Goal: Contribute content: Add original content to the website for others to see

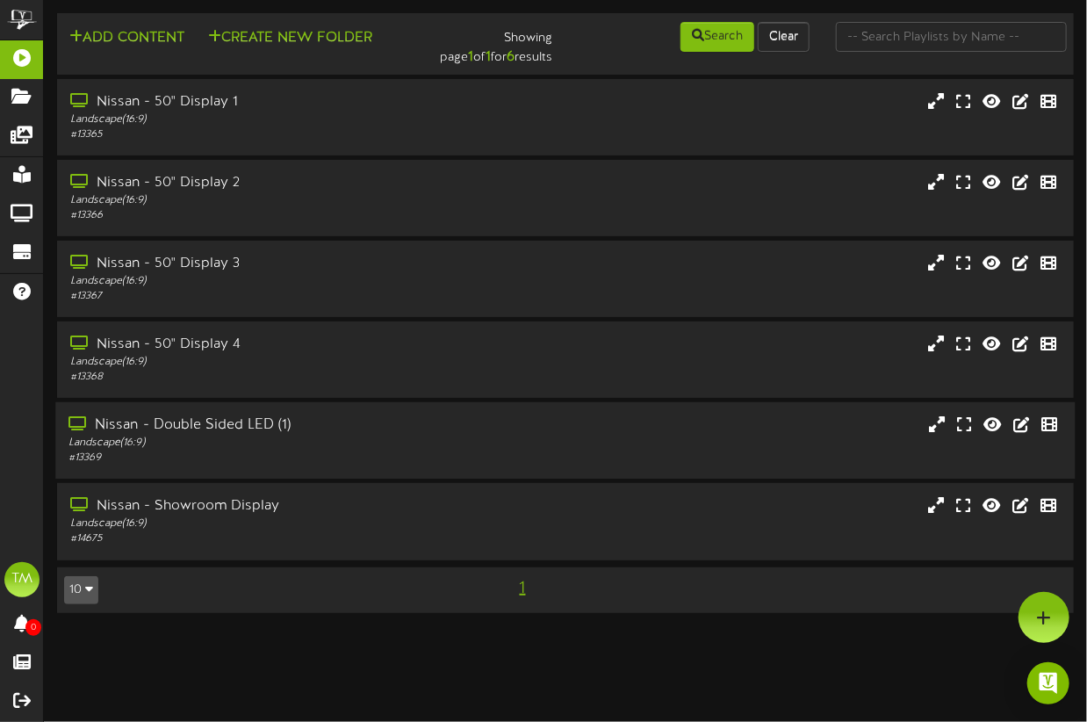
click at [196, 430] on div "Nissan - Double Sided LED (1)" at bounding box center [267, 425] width 399 height 20
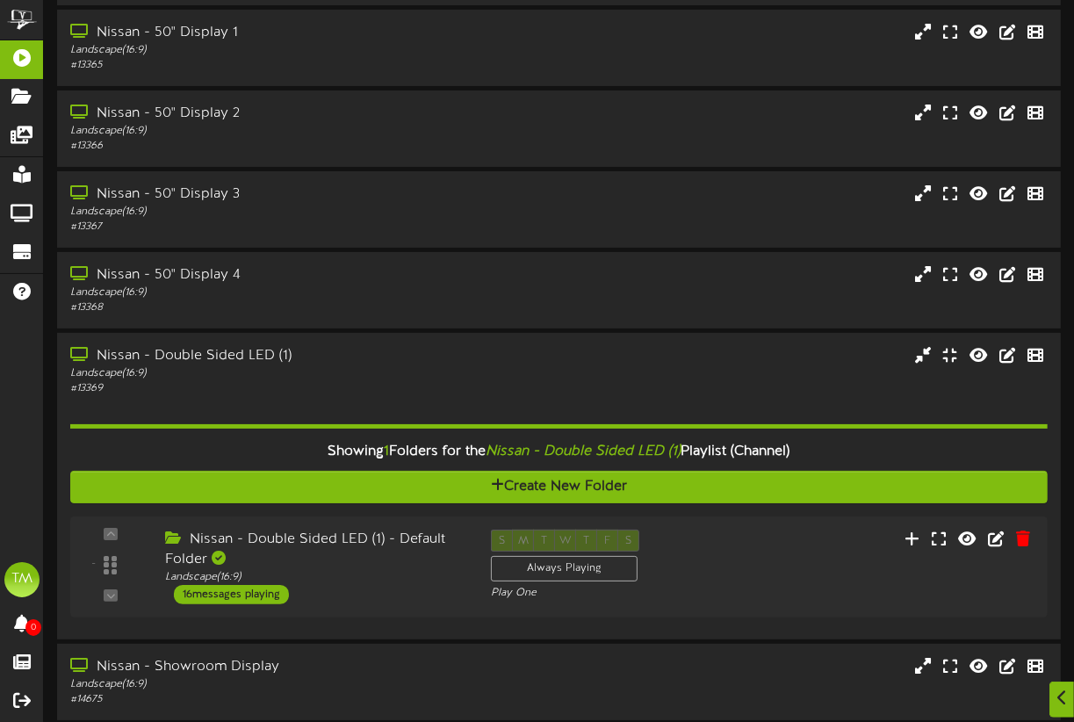
scroll to position [140, 0]
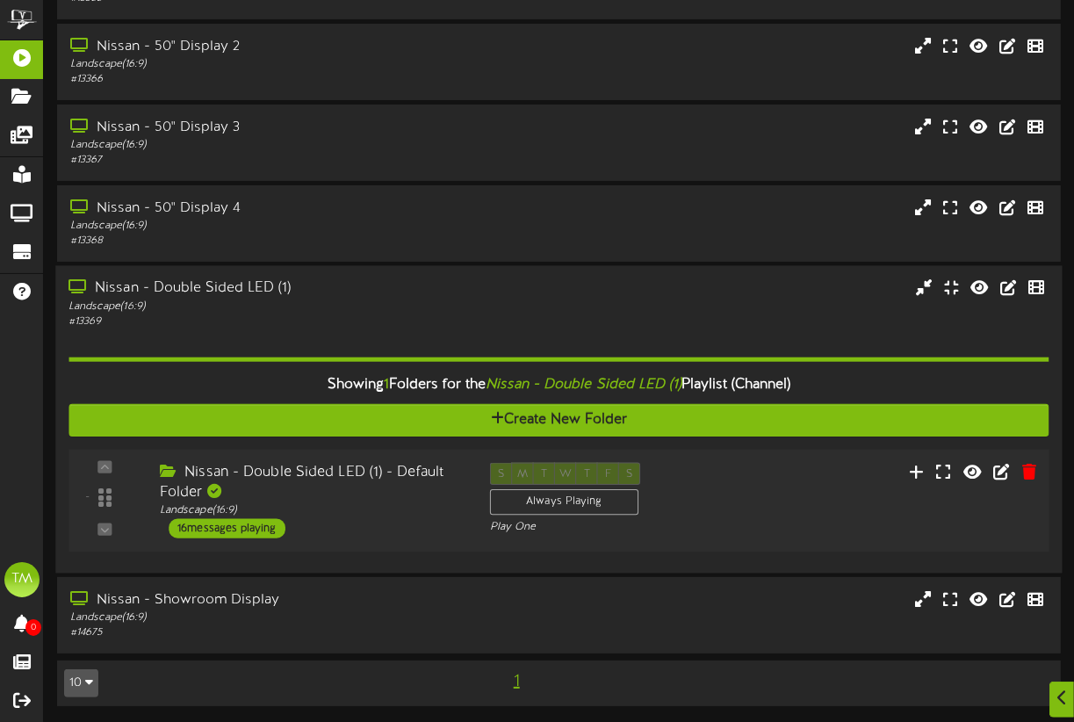
click at [259, 526] on div "16 messages playing" at bounding box center [227, 527] width 117 height 19
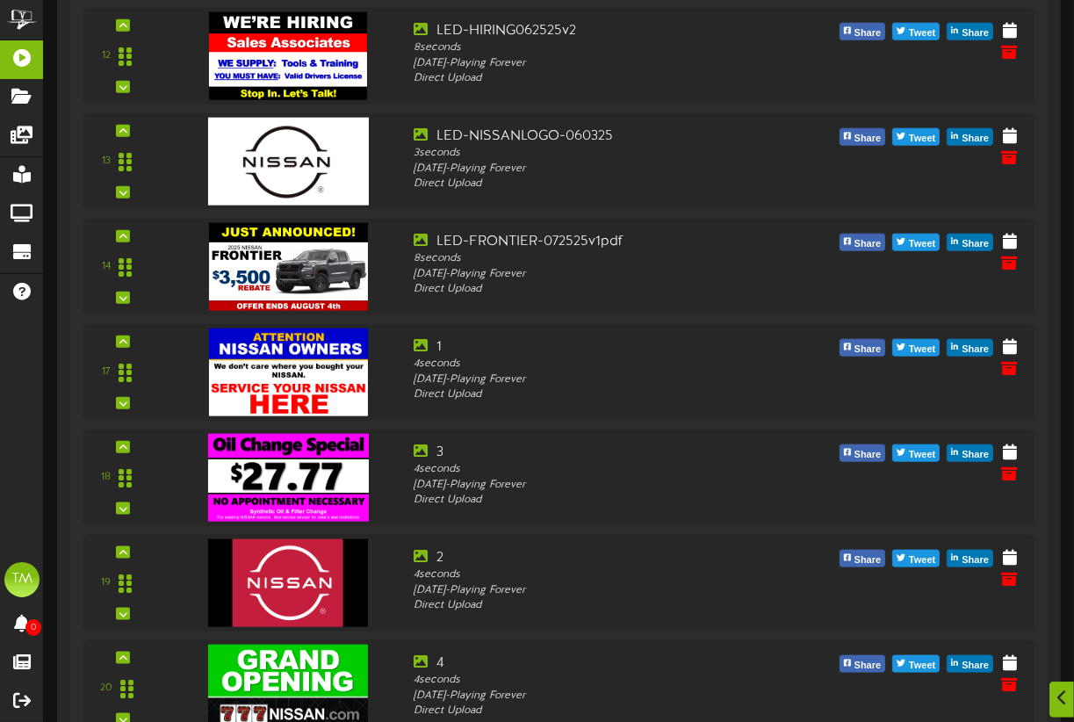
scroll to position [1524, 0]
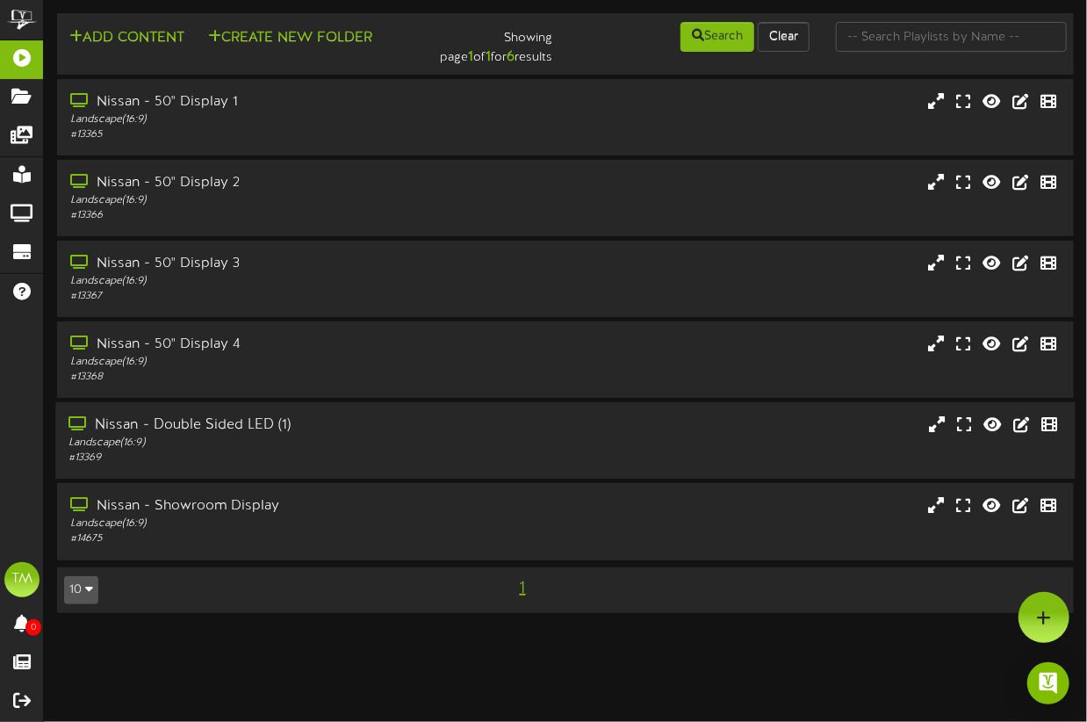
click at [189, 435] on div "Nissan - Double Sided LED (1)" at bounding box center [267, 425] width 399 height 20
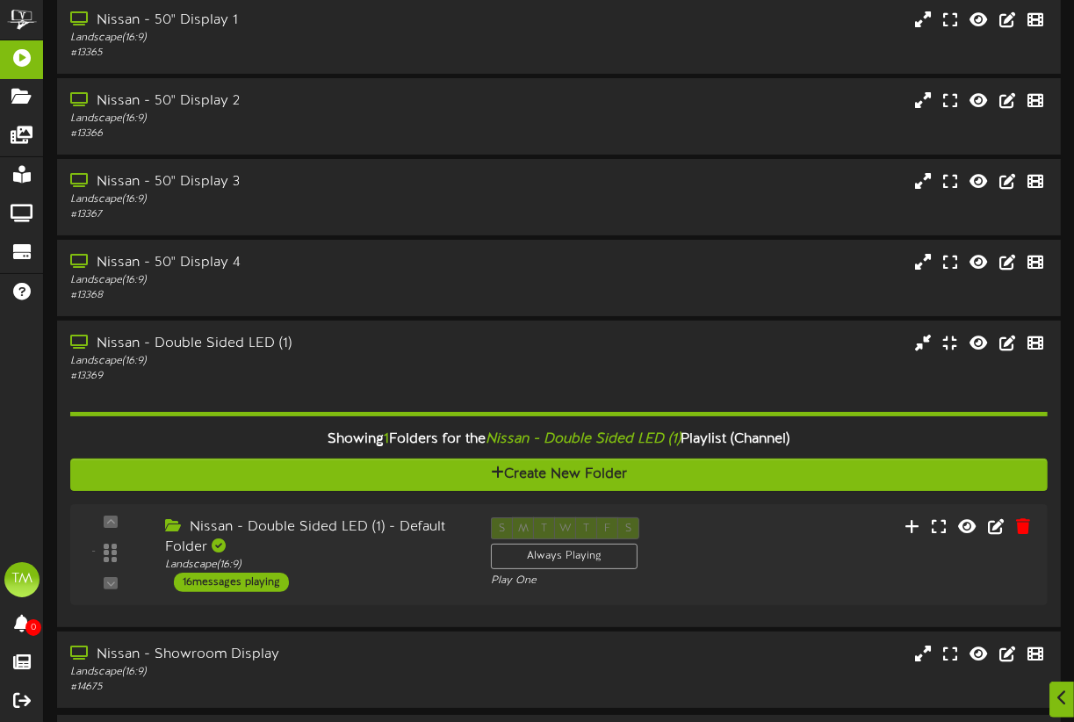
scroll to position [140, 0]
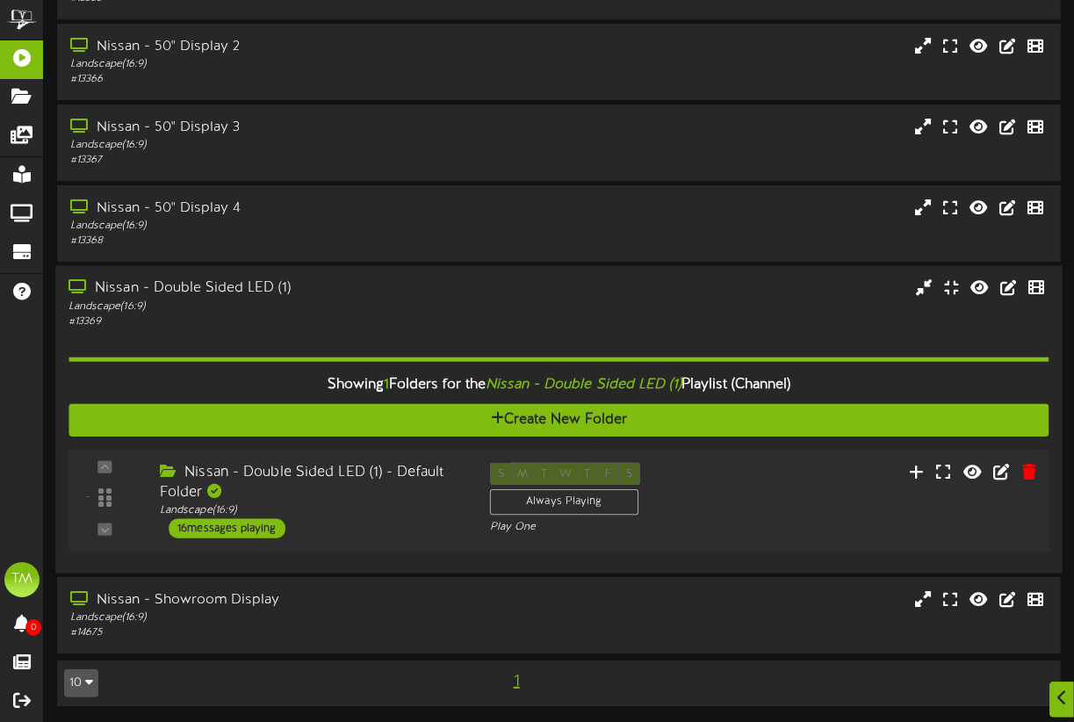
click at [252, 535] on div "16 messages playing" at bounding box center [227, 527] width 117 height 19
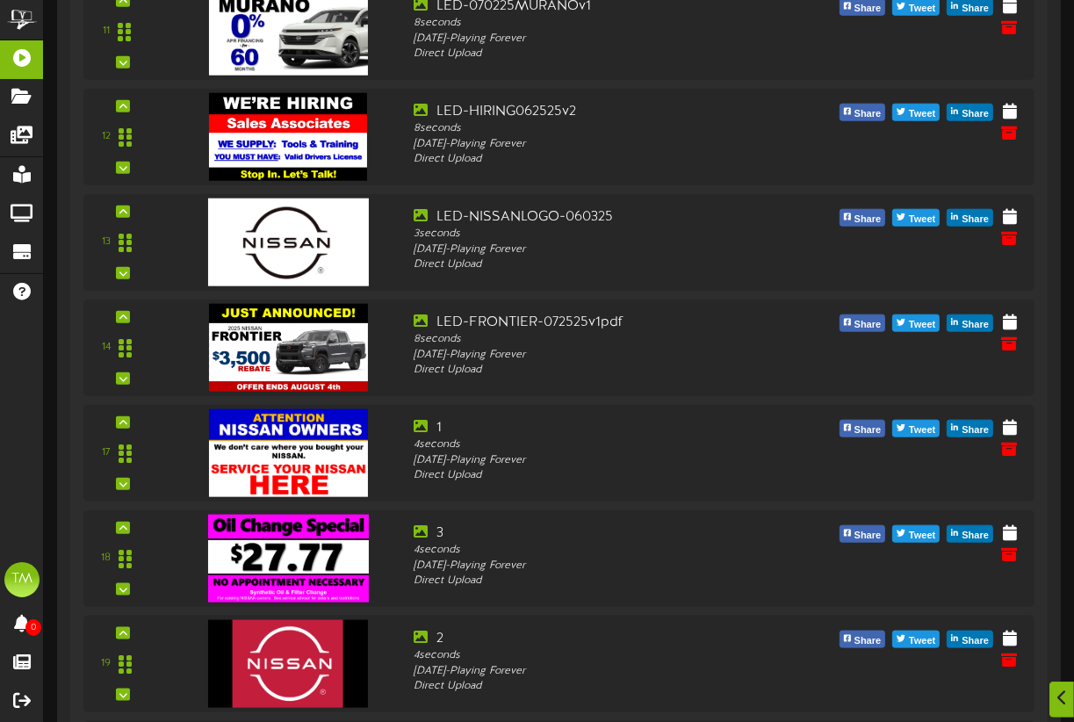
scroll to position [1573, 0]
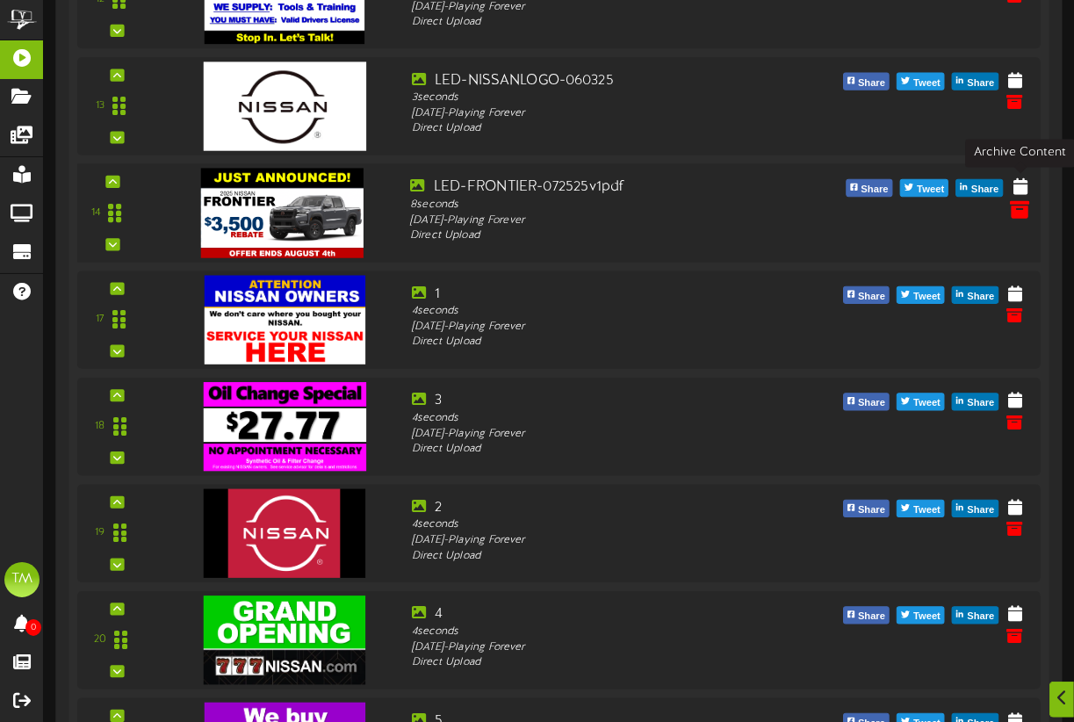
click at [1018, 198] on icon at bounding box center [1019, 207] width 19 height 19
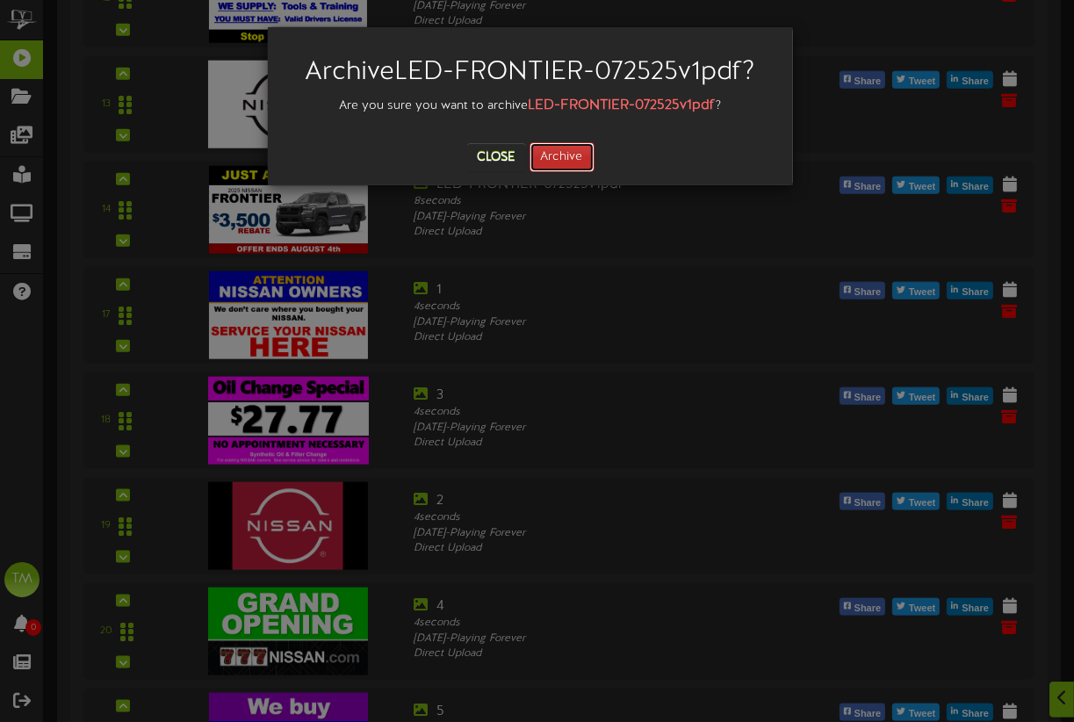
click at [555, 159] on button "Archive" at bounding box center [561, 157] width 65 height 30
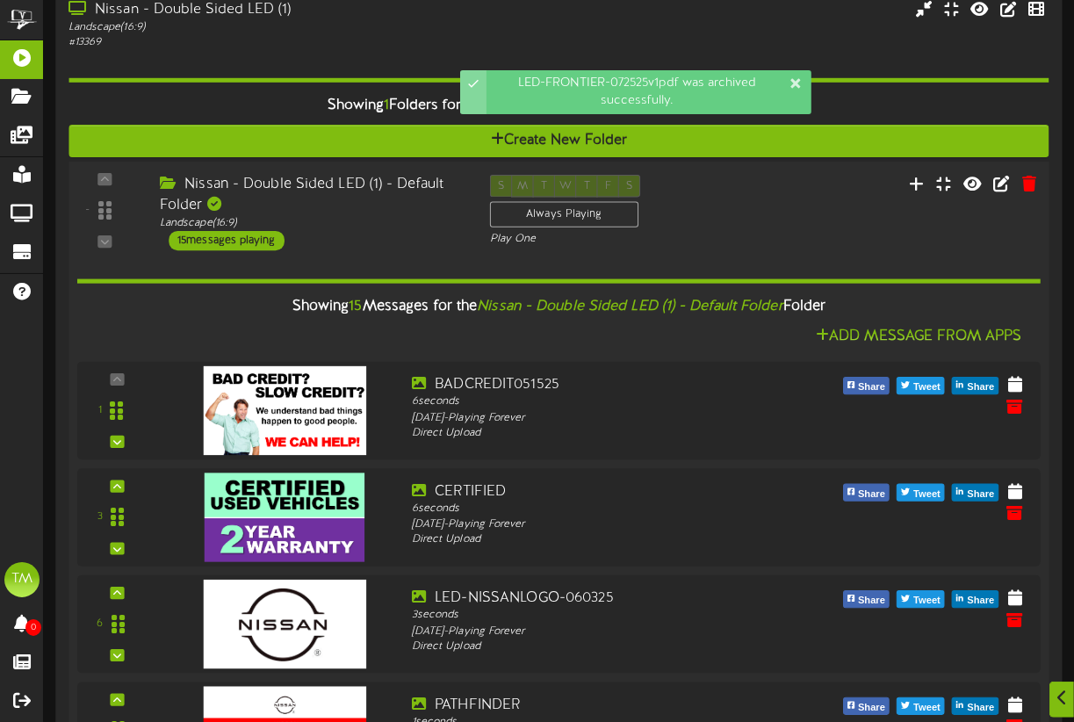
scroll to position [414, 0]
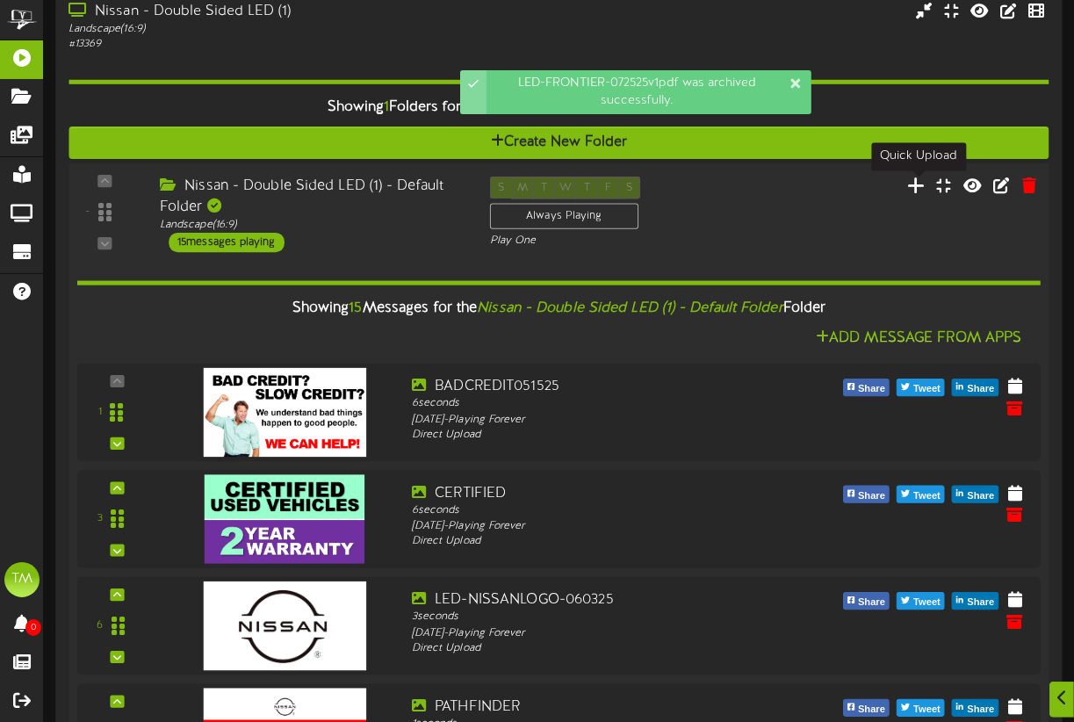
click at [917, 191] on icon at bounding box center [916, 185] width 18 height 19
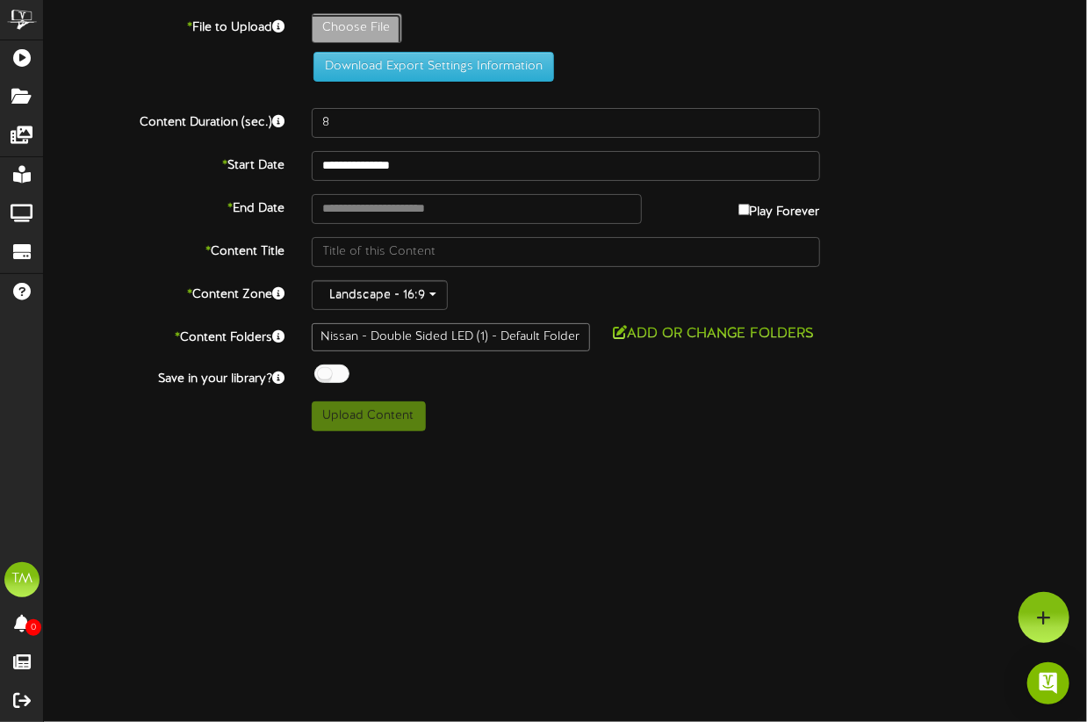
type input "**********"
type input "LED-082725-LABORDAYv1"
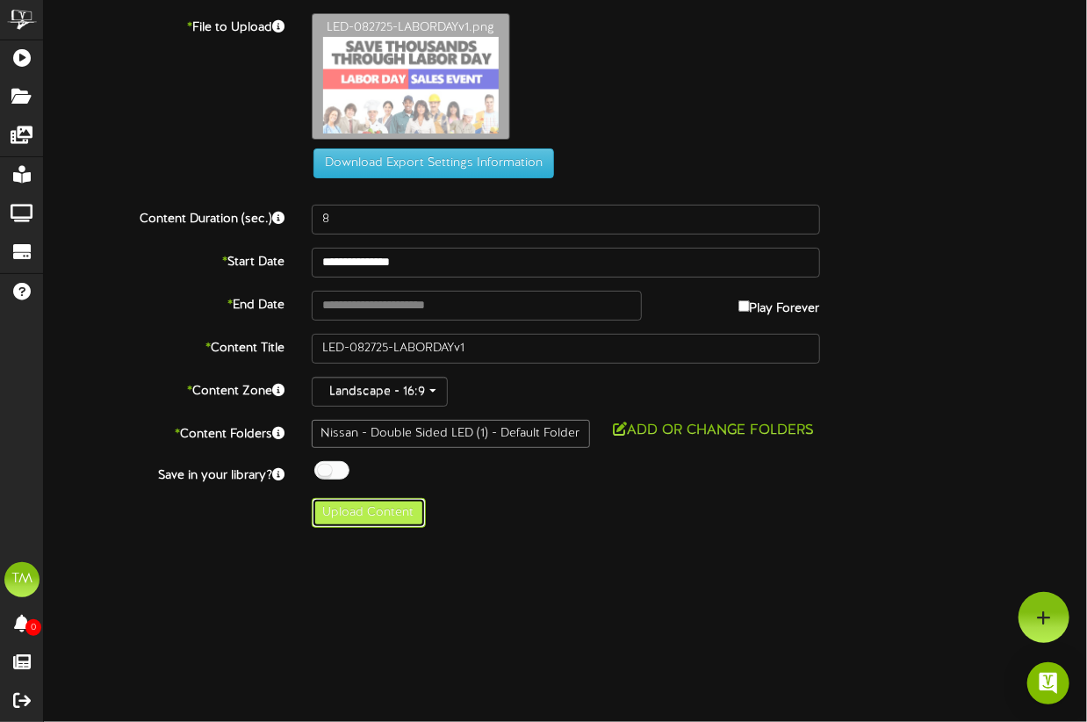
click at [373, 509] on button "Upload Content" at bounding box center [369, 513] width 114 height 30
type input "**********"
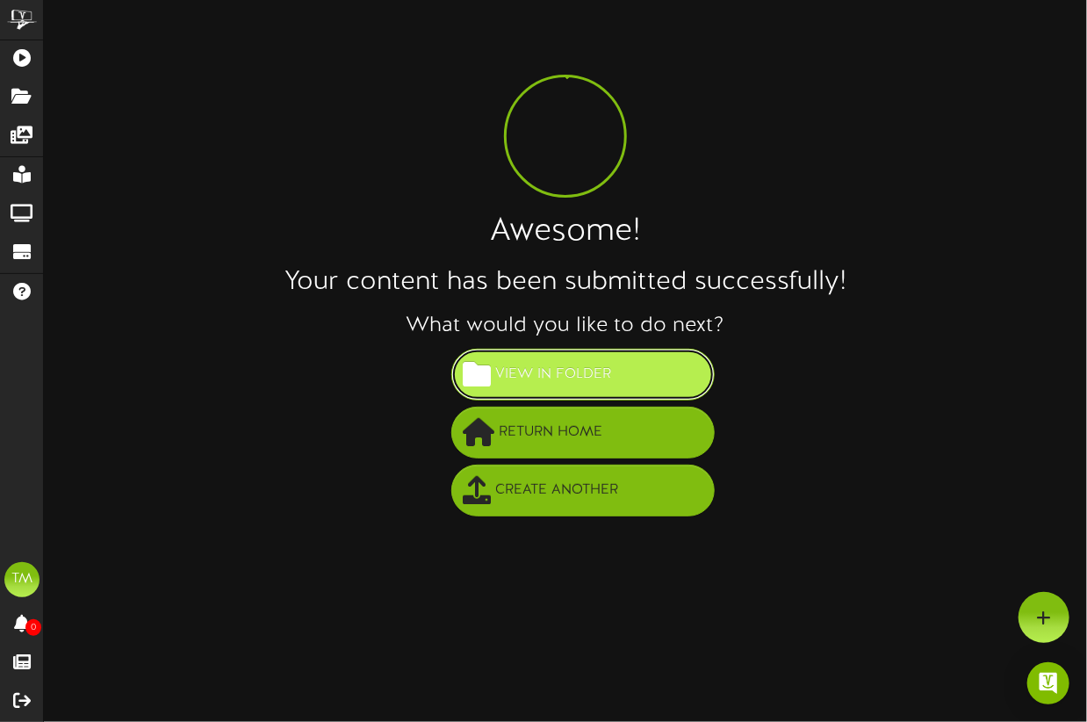
click at [607, 366] on span "View in Folder" at bounding box center [553, 374] width 125 height 29
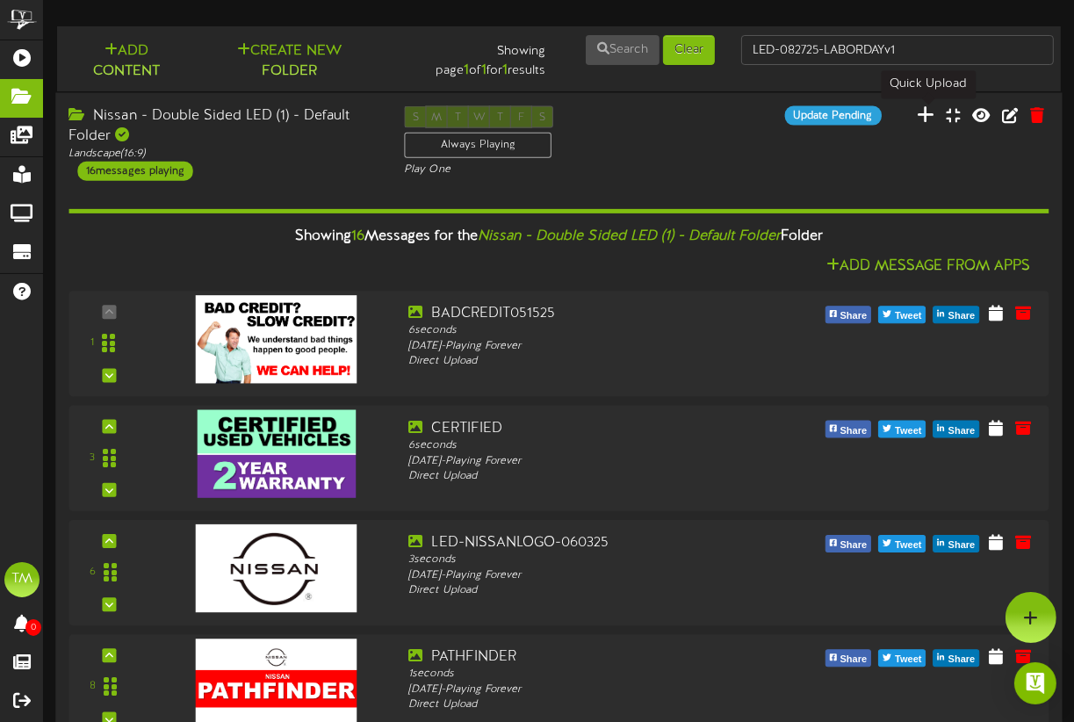
click at [926, 115] on icon at bounding box center [927, 113] width 18 height 19
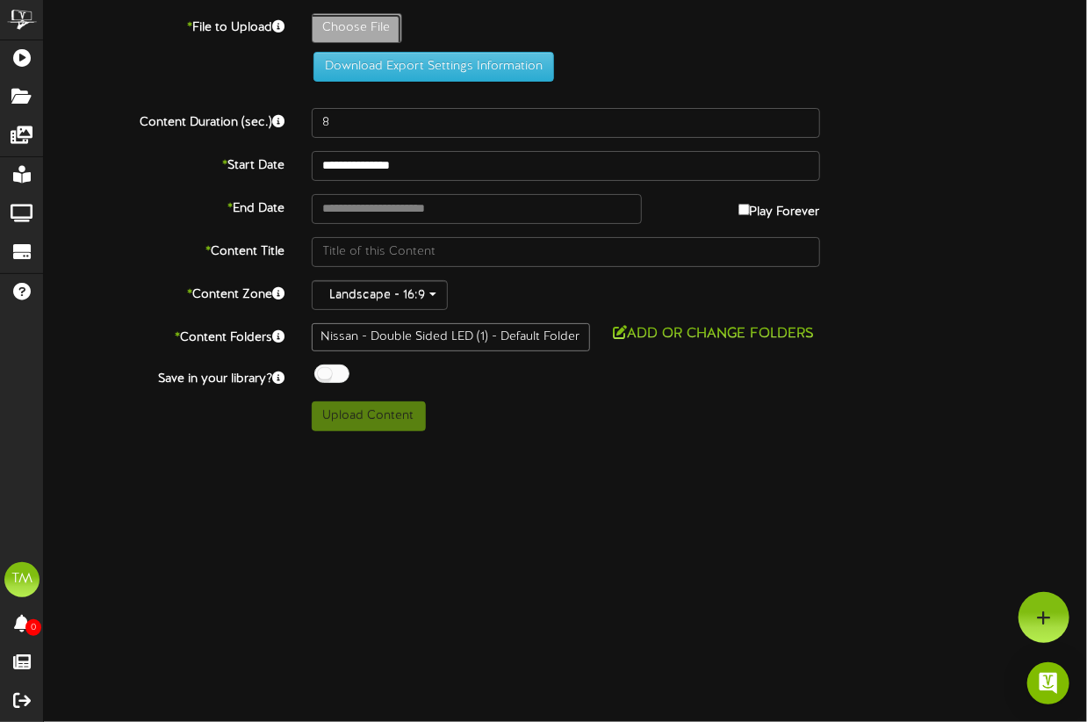
type input "**********"
type input "LED-082725-FRONTIERv1"
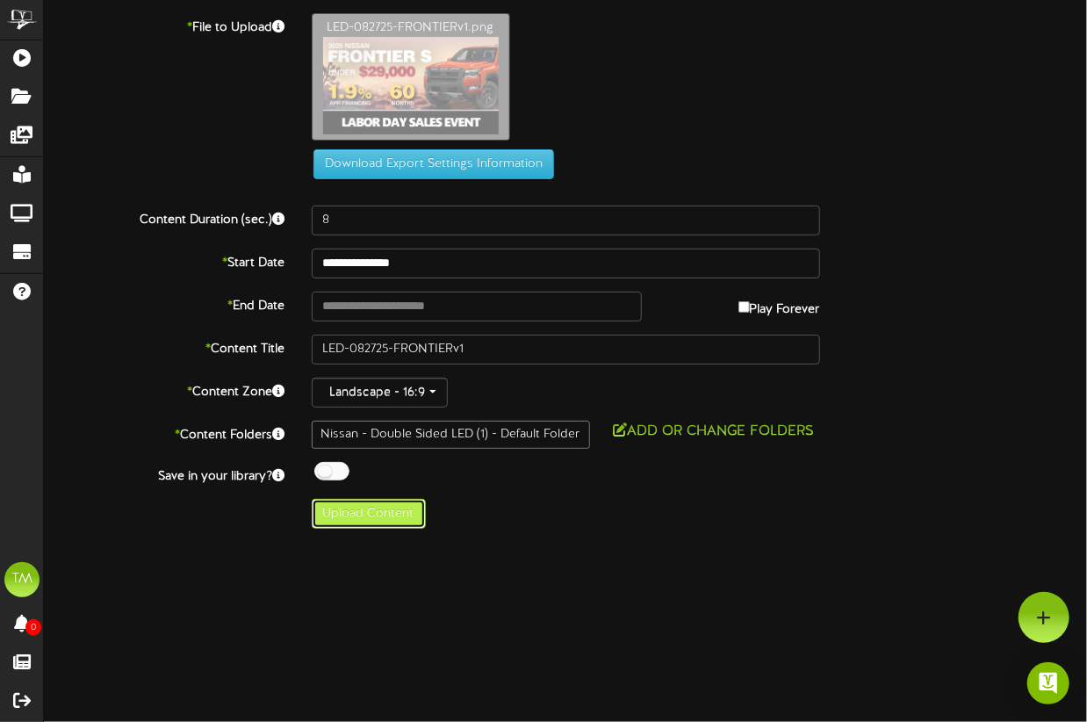
click at [389, 517] on button "Upload Content" at bounding box center [369, 514] width 114 height 30
type input "**********"
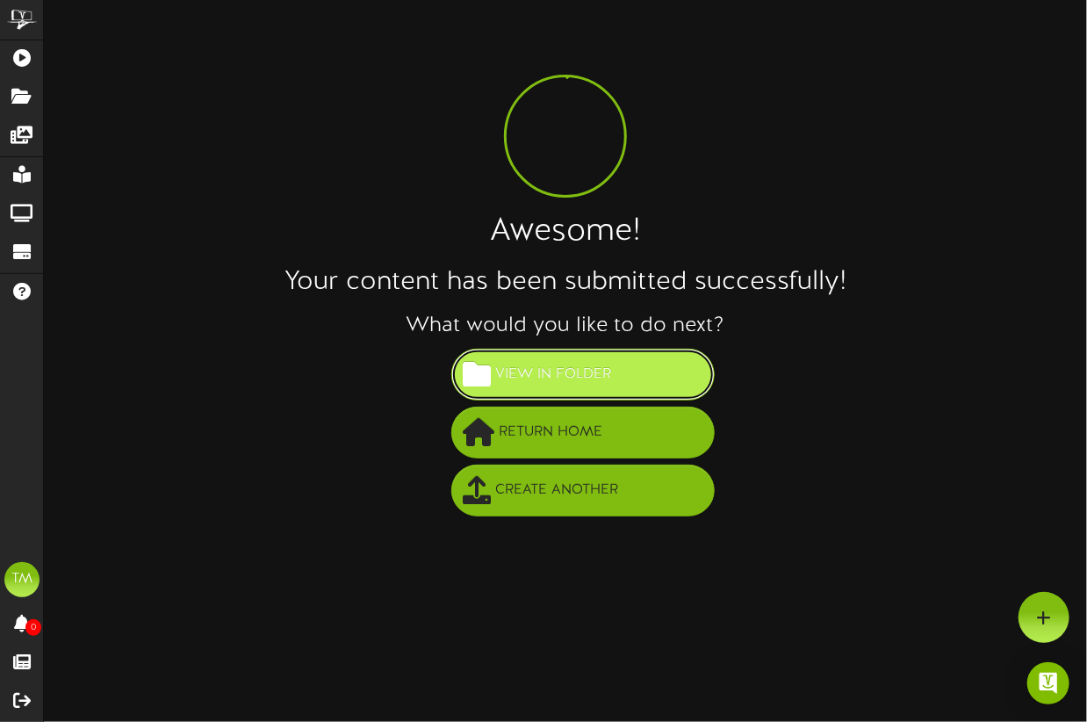
click at [565, 380] on span "View in Folder" at bounding box center [553, 374] width 125 height 29
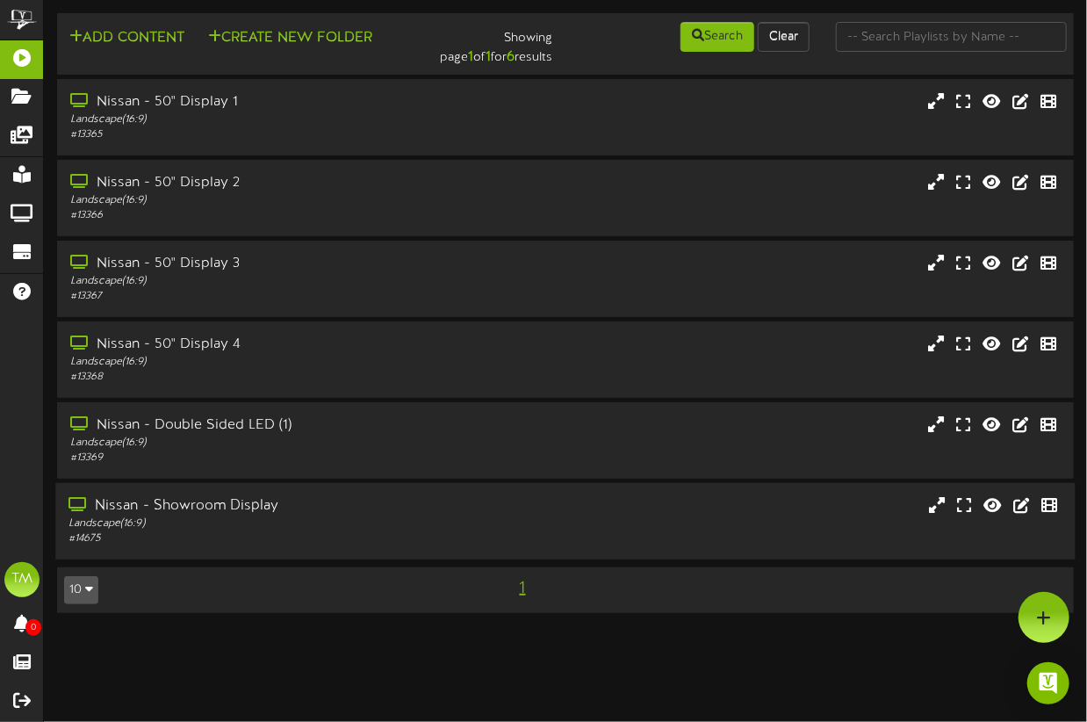
click at [139, 511] on div "Nissan - Showroom Display" at bounding box center [267, 506] width 399 height 20
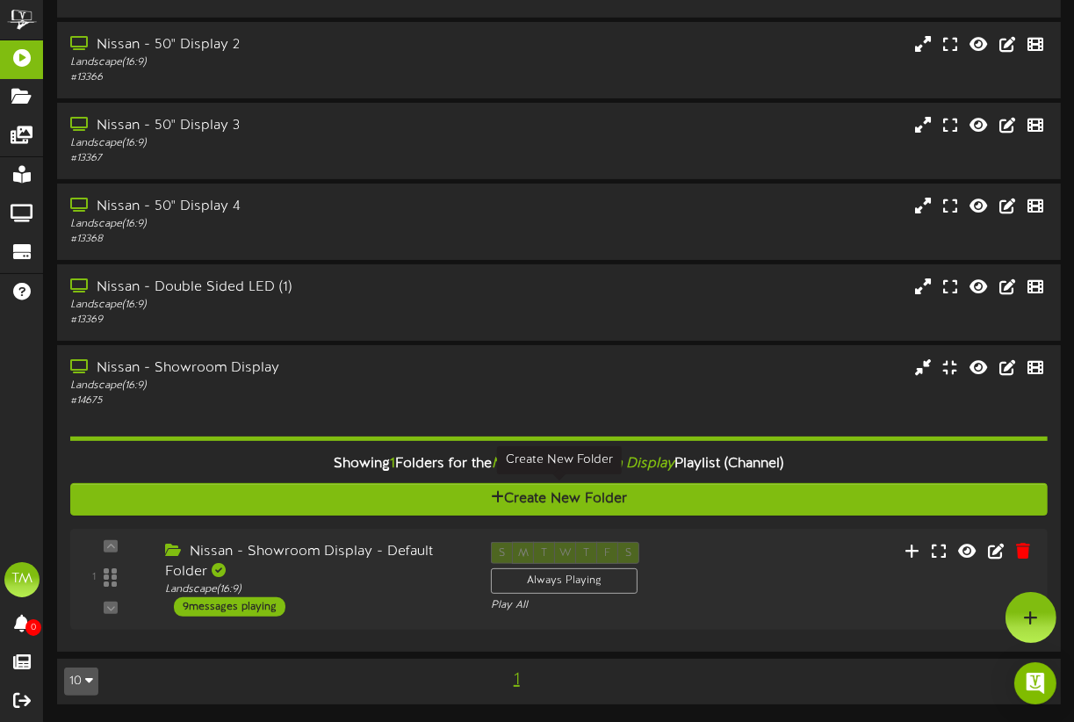
scroll to position [140, 0]
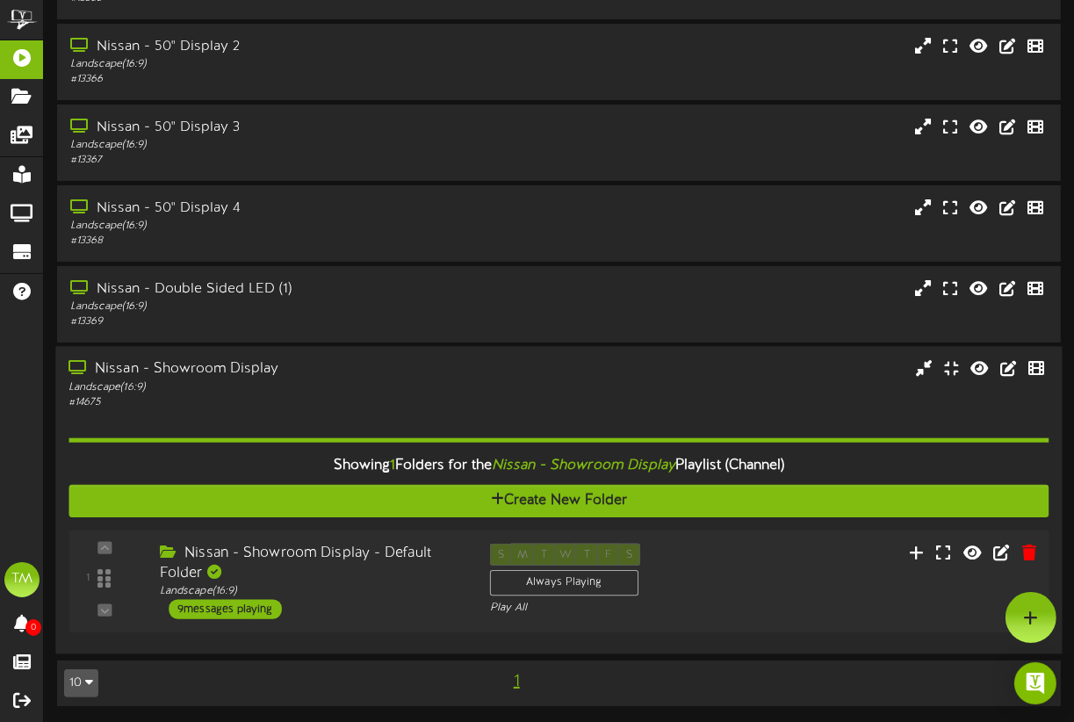
click at [232, 608] on div "9 messages playing" at bounding box center [225, 608] width 113 height 19
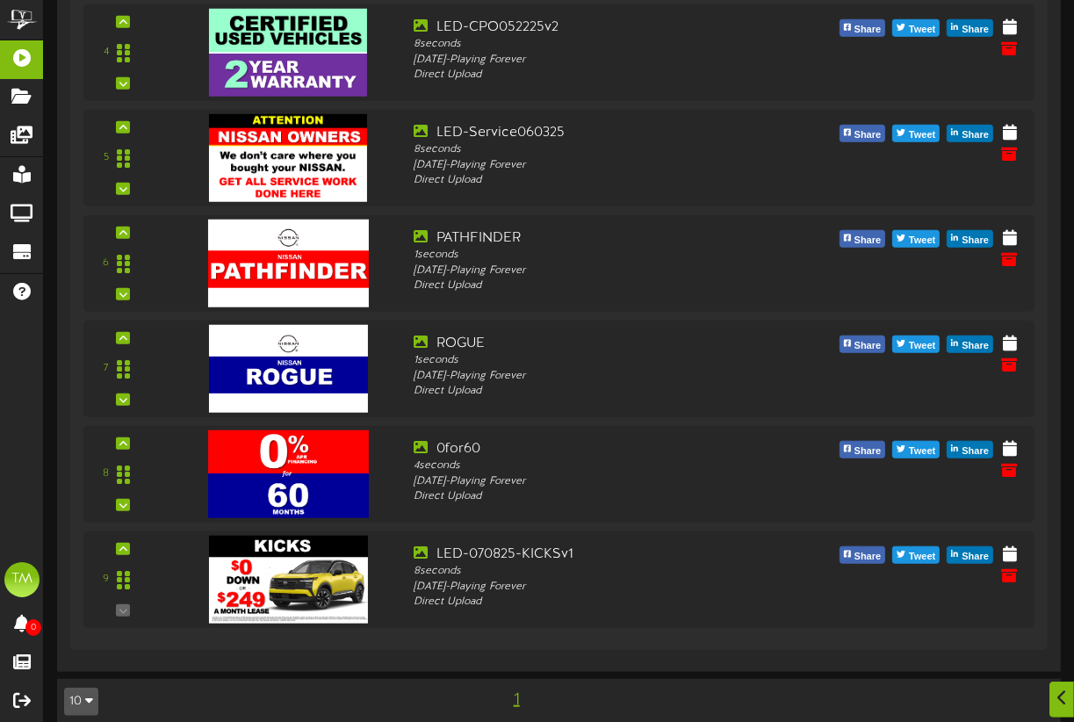
scroll to position [1198, 0]
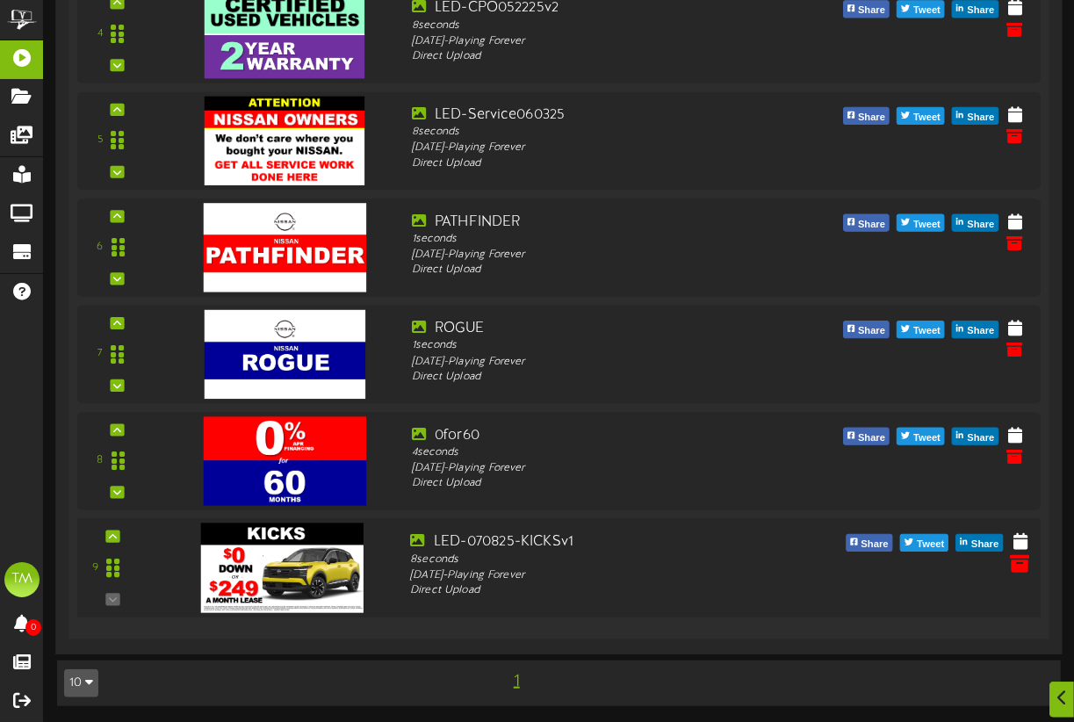
drag, startPoint x: 271, startPoint y: 553, endPoint x: 1018, endPoint y: 543, distance: 747.3
click at [1018, 553] on icon at bounding box center [1019, 562] width 19 height 19
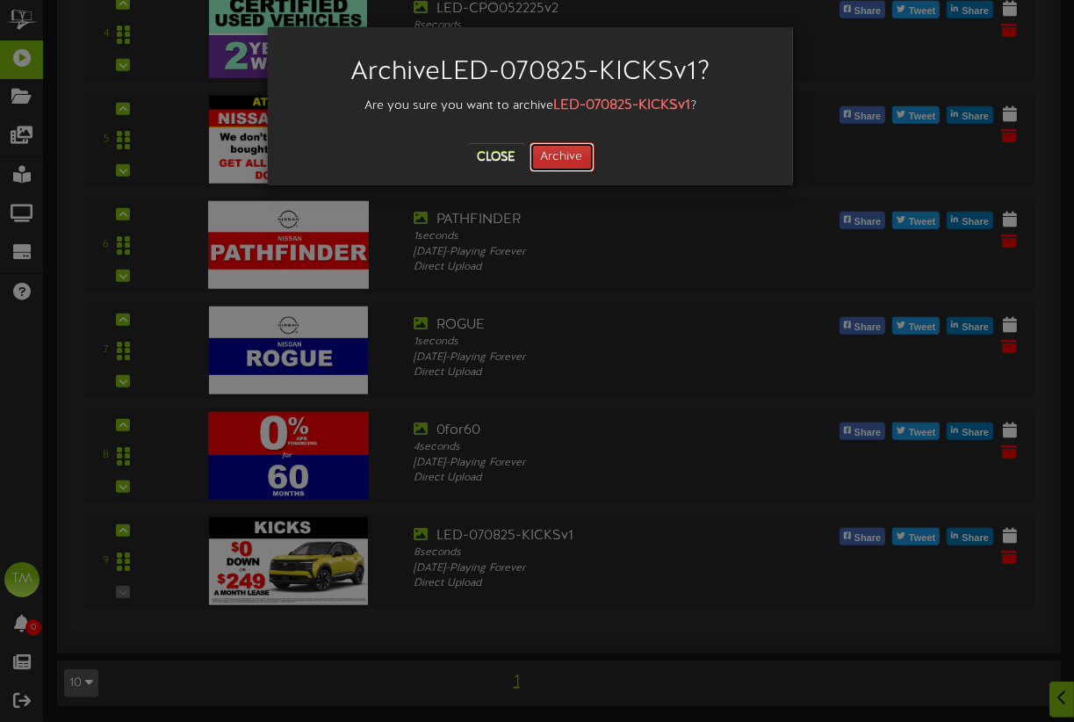
click at [558, 161] on button "Archive" at bounding box center [561, 157] width 65 height 30
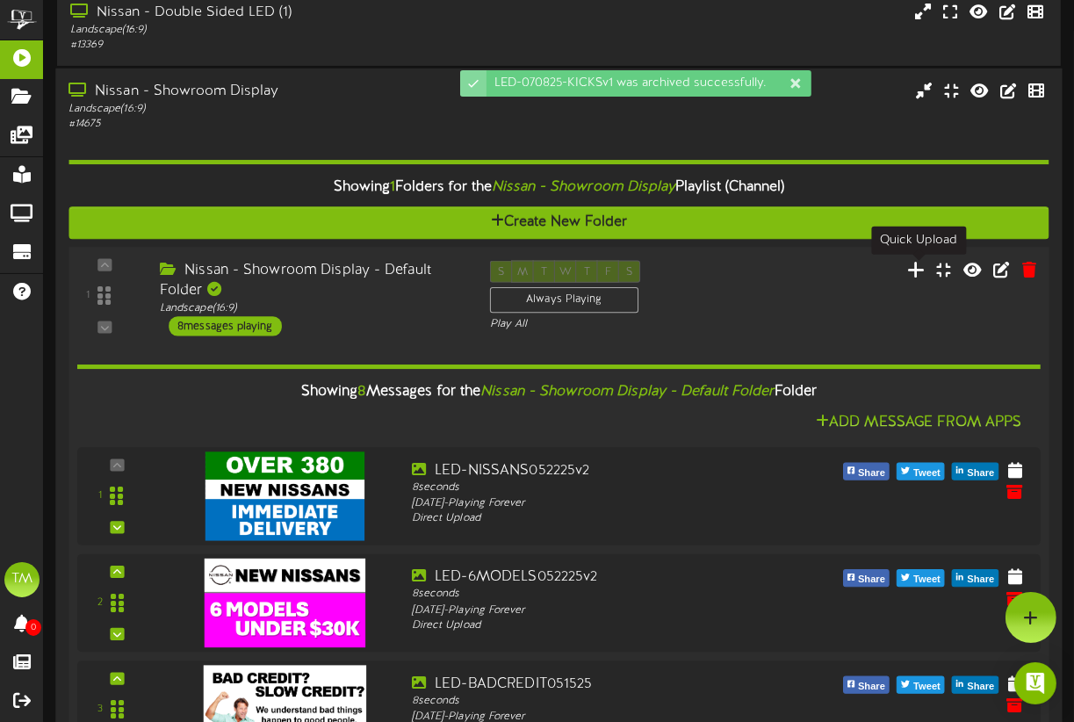
click at [917, 272] on icon at bounding box center [916, 268] width 18 height 19
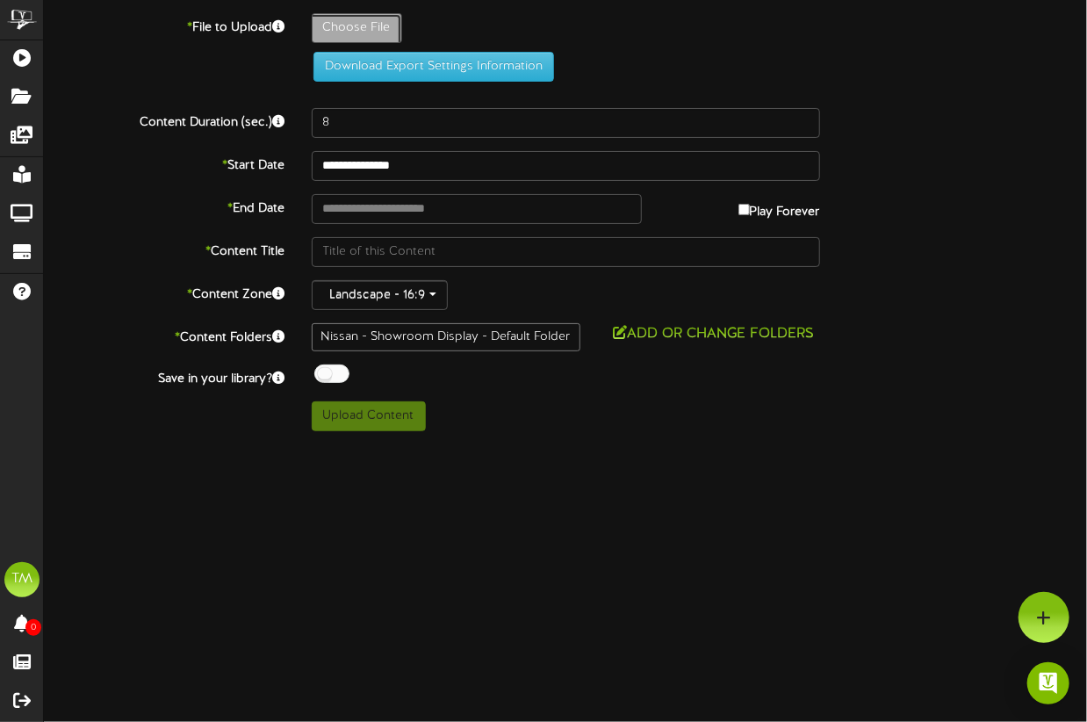
type input "**********"
type input "LED-082725-FRONTIERv1"
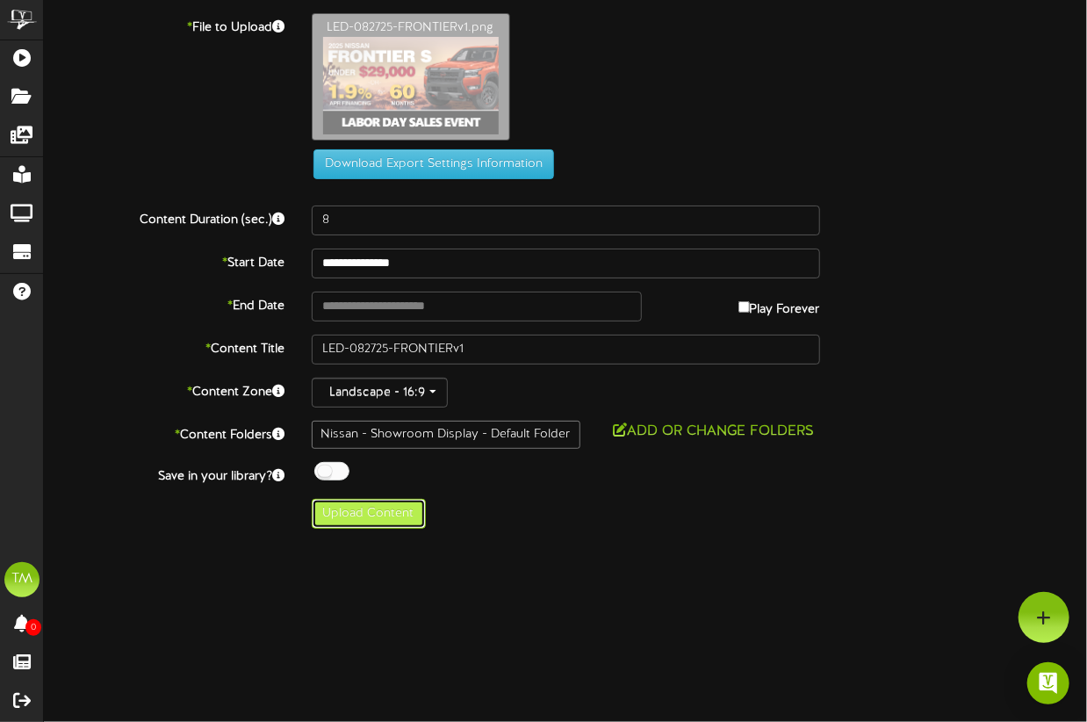
click at [373, 516] on button "Upload Content" at bounding box center [369, 514] width 114 height 30
type input "**********"
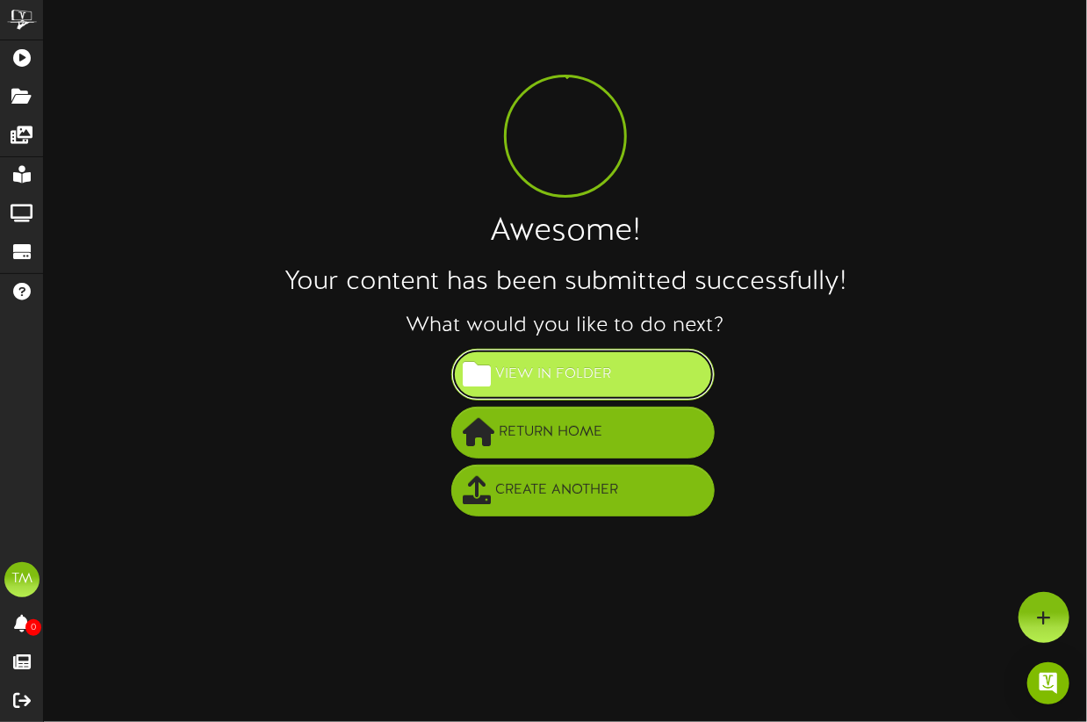
click at [647, 384] on button "View in Folder" at bounding box center [582, 375] width 263 height 52
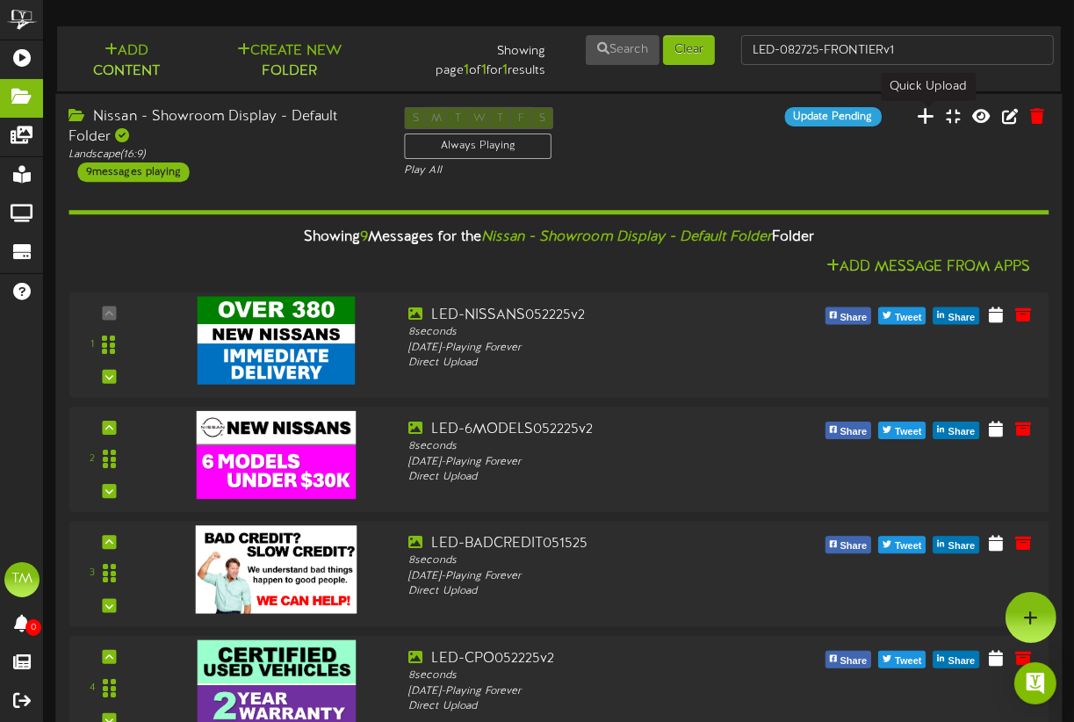
click at [932, 115] on icon at bounding box center [927, 114] width 18 height 19
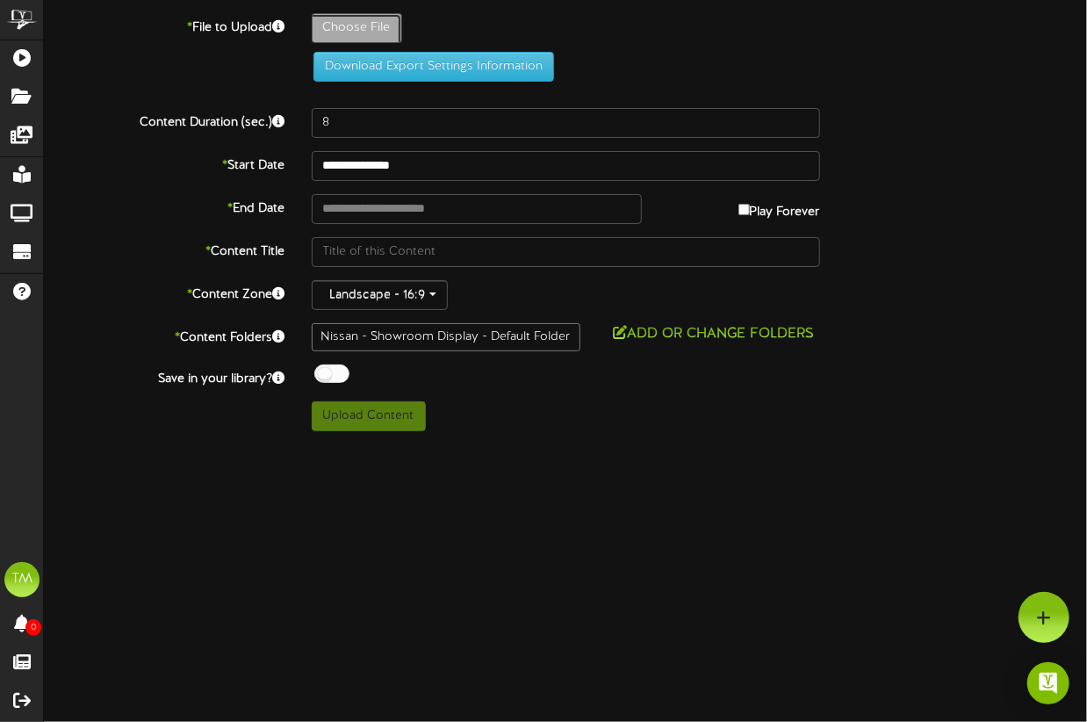
type input "**********"
type input "LED-082725-LABORDAYv1"
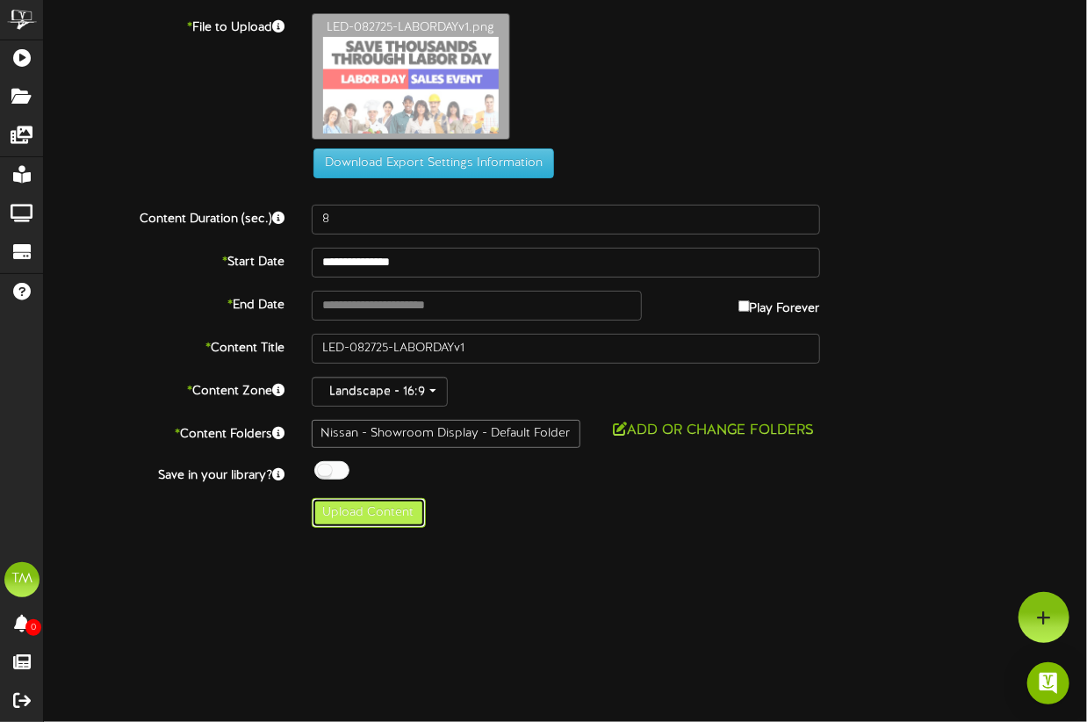
click at [379, 506] on button "Upload Content" at bounding box center [369, 513] width 114 height 30
type input "**********"
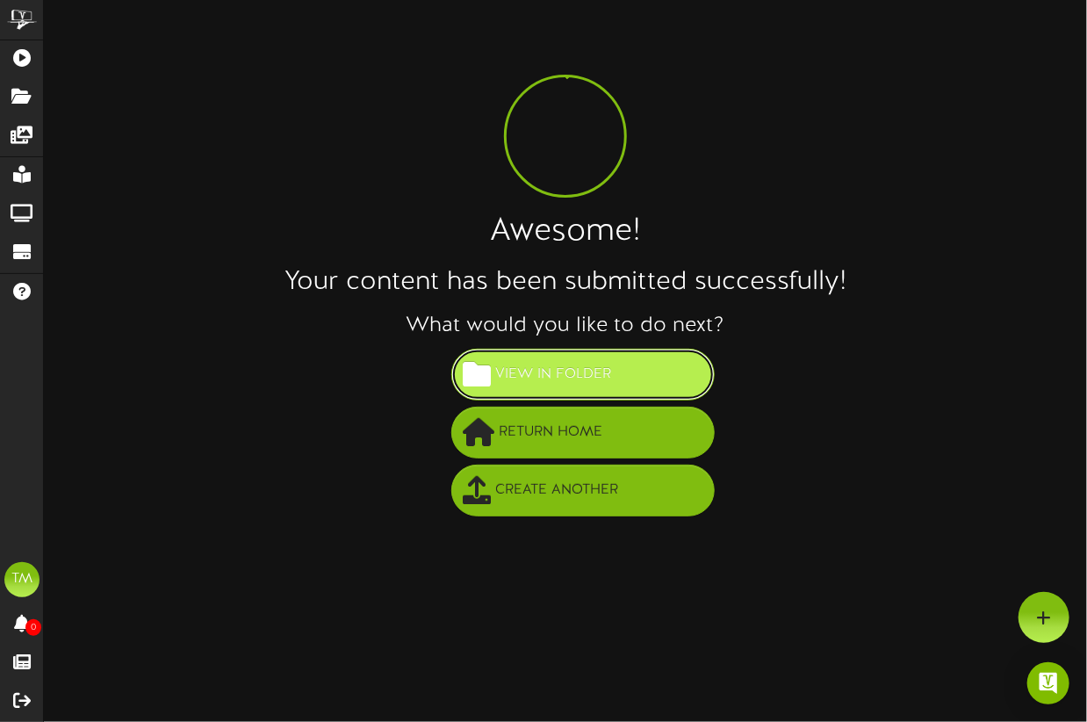
click at [513, 371] on span "View in Folder" at bounding box center [553, 374] width 125 height 29
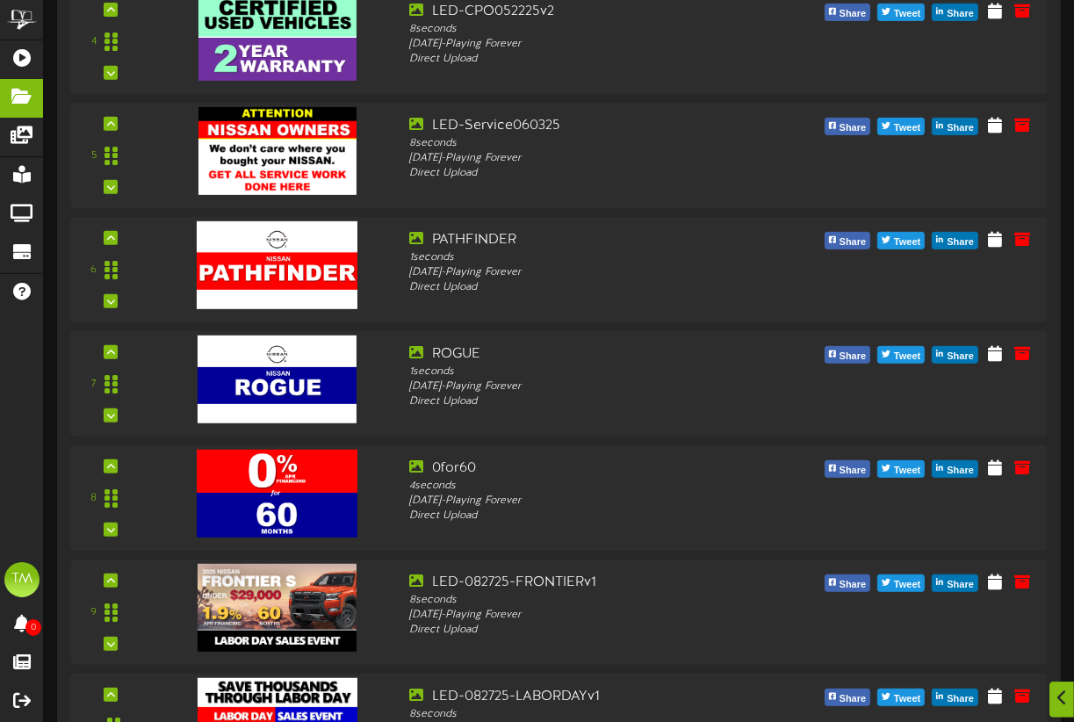
scroll to position [729, 0]
